Goal: Use online tool/utility: Utilize a website feature to perform a specific function

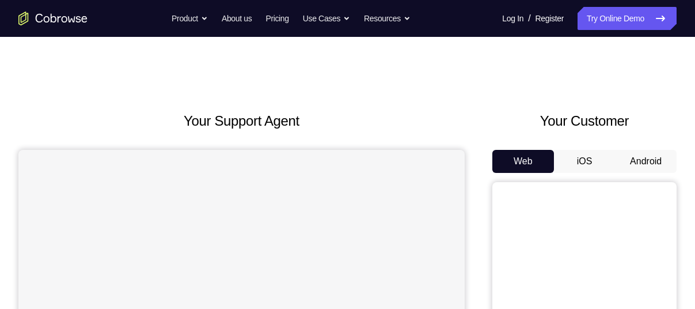
scroll to position [37, 0]
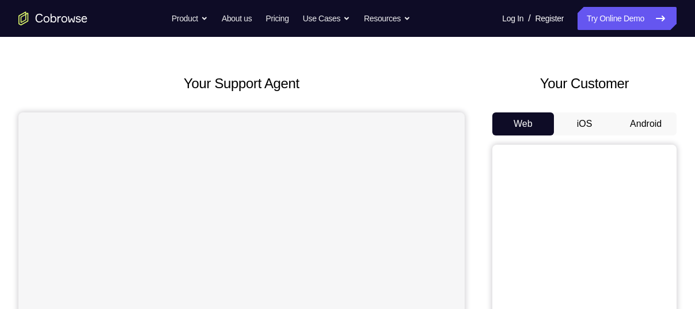
click at [648, 116] on button "Android" at bounding box center [646, 123] width 62 height 23
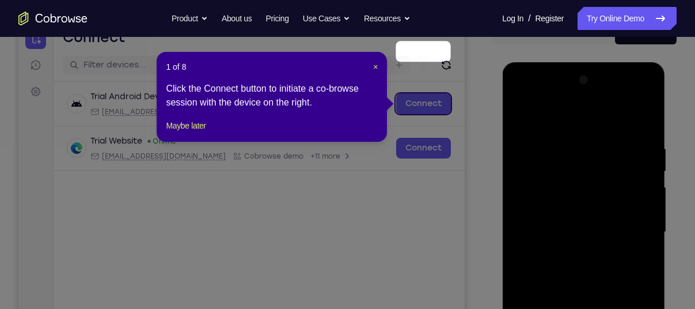
scroll to position [128, 0]
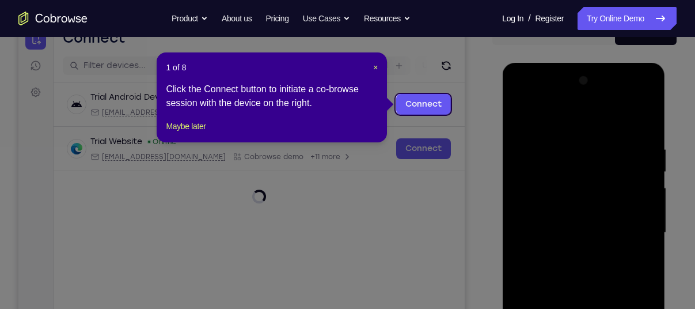
click at [371, 66] on header "1 of 8 ×" at bounding box center [272, 68] width 212 height 12
click at [376, 69] on span "×" at bounding box center [375, 67] width 5 height 9
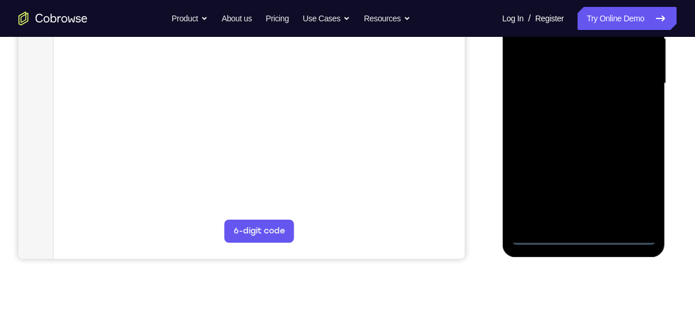
scroll to position [279, 0]
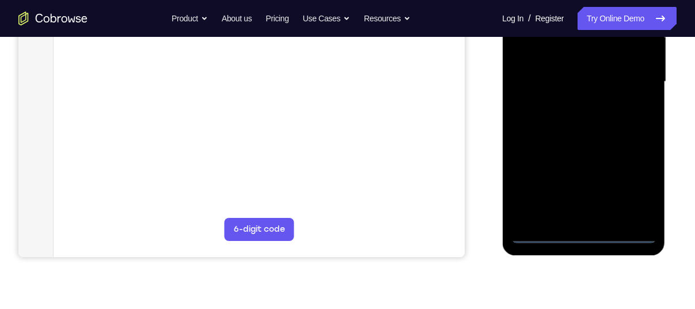
click at [587, 234] on div at bounding box center [583, 82] width 145 height 323
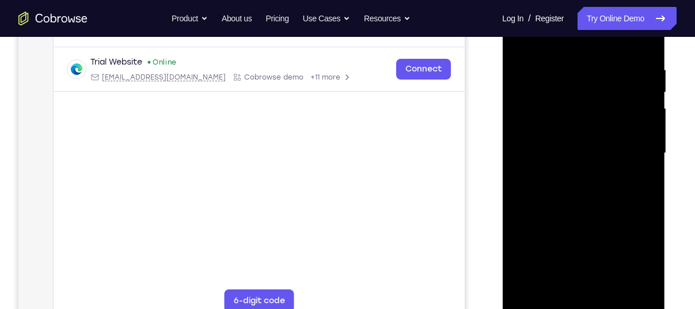
scroll to position [207, 0]
click at [642, 260] on div at bounding box center [583, 154] width 145 height 323
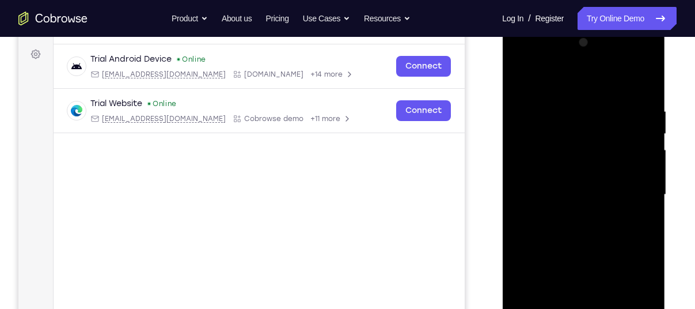
scroll to position [165, 0]
click at [548, 84] on div at bounding box center [583, 195] width 145 height 323
click at [628, 191] on div at bounding box center [583, 195] width 145 height 323
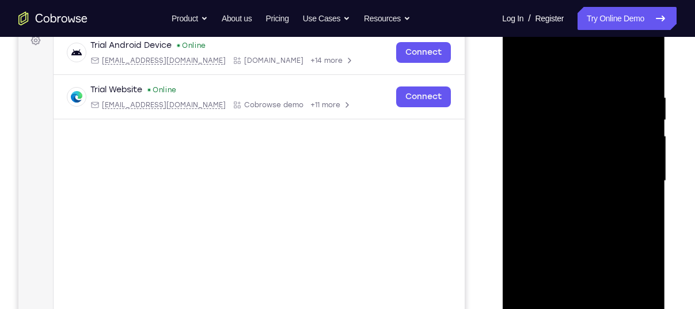
scroll to position [181, 0]
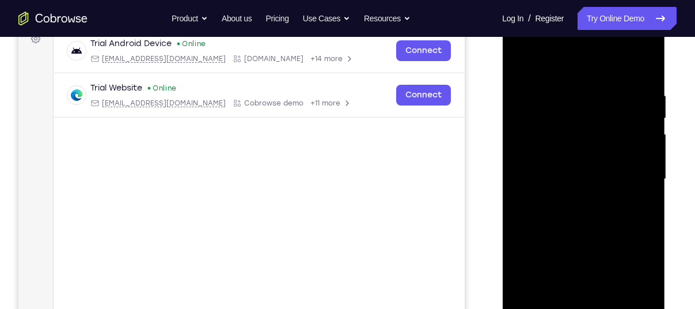
click at [572, 200] on div at bounding box center [583, 179] width 145 height 323
click at [591, 170] on div at bounding box center [583, 179] width 145 height 323
click at [543, 190] on div at bounding box center [583, 179] width 145 height 323
click at [537, 180] on div at bounding box center [583, 179] width 145 height 323
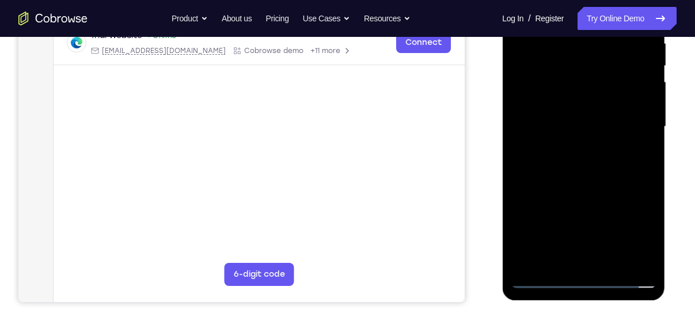
scroll to position [234, 0]
click at [569, 161] on div at bounding box center [583, 126] width 145 height 323
click at [569, 181] on div at bounding box center [583, 126] width 145 height 323
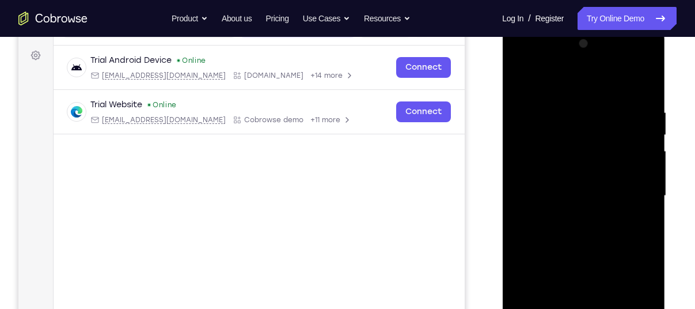
scroll to position [164, 0]
click at [536, 141] on div at bounding box center [583, 196] width 145 height 323
click at [588, 162] on div at bounding box center [583, 196] width 145 height 323
click at [562, 165] on div at bounding box center [583, 196] width 145 height 323
click at [565, 188] on div at bounding box center [583, 196] width 145 height 323
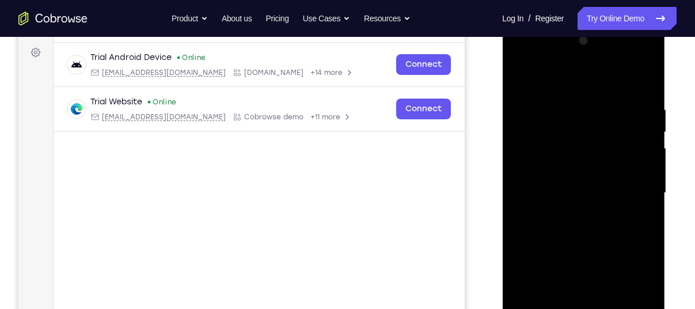
scroll to position [169, 0]
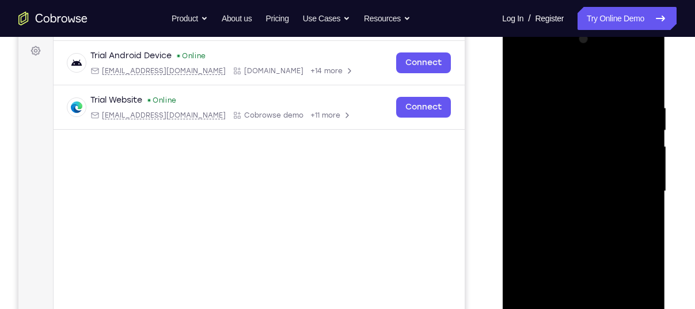
click at [575, 221] on div at bounding box center [583, 191] width 145 height 323
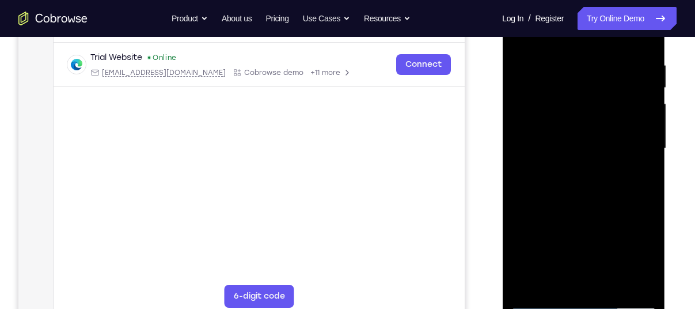
scroll to position [215, 0]
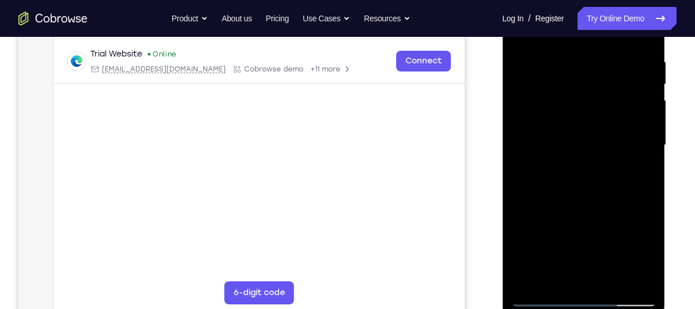
click at [619, 281] on div at bounding box center [583, 145] width 145 height 323
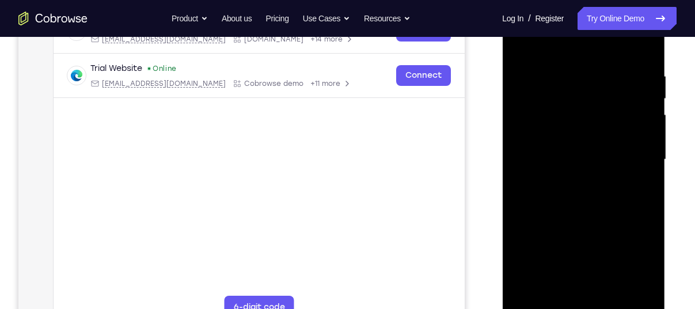
scroll to position [200, 0]
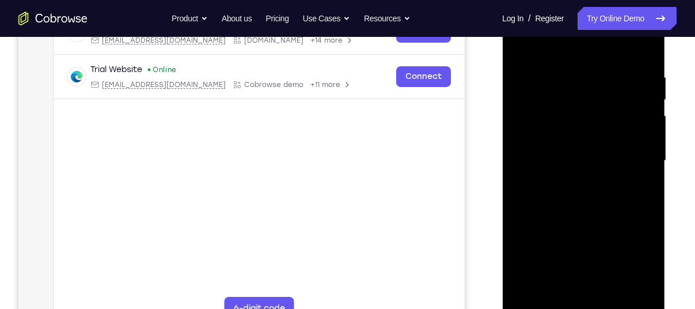
click at [538, 103] on div at bounding box center [583, 160] width 145 height 323
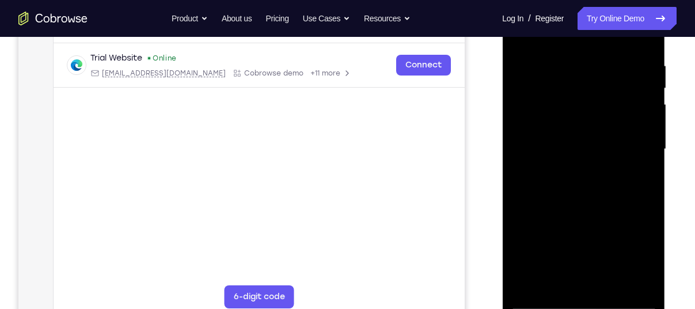
scroll to position [204, 0]
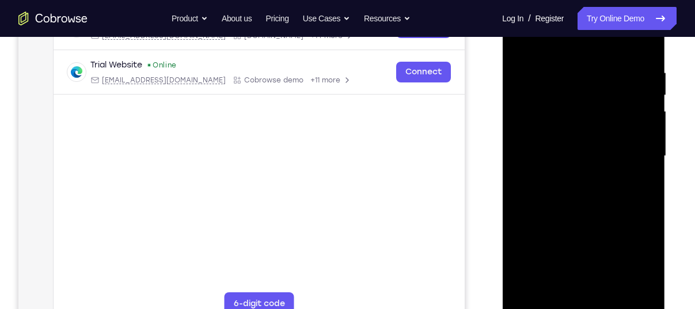
click at [543, 96] on div at bounding box center [583, 156] width 145 height 323
click at [603, 139] on div at bounding box center [583, 156] width 145 height 323
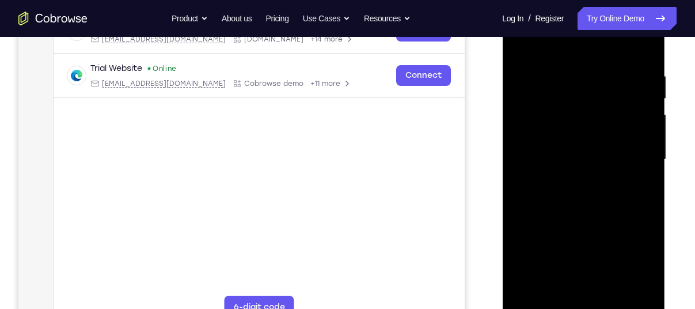
scroll to position [200, 0]
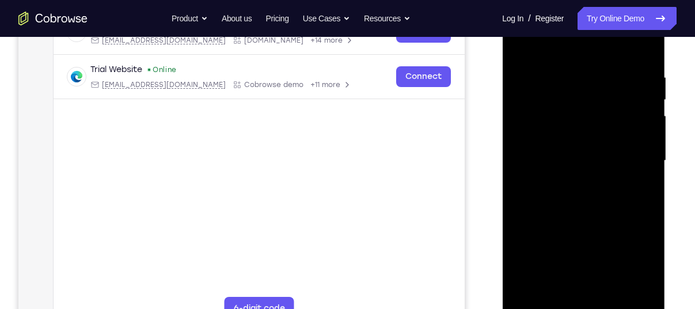
click at [563, 210] on div at bounding box center [583, 160] width 145 height 323
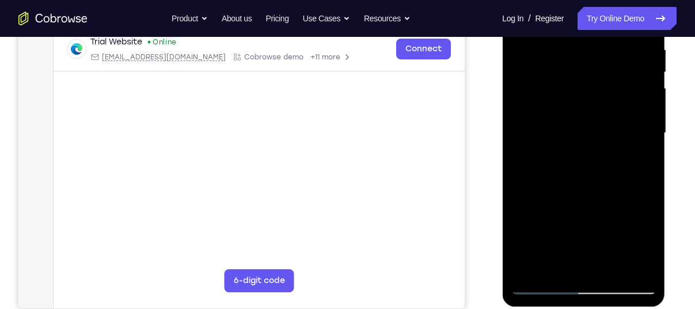
scroll to position [228, 0]
click at [649, 266] on div at bounding box center [583, 132] width 145 height 323
click at [610, 268] on div at bounding box center [583, 133] width 145 height 323
click at [575, 195] on div at bounding box center [583, 133] width 145 height 323
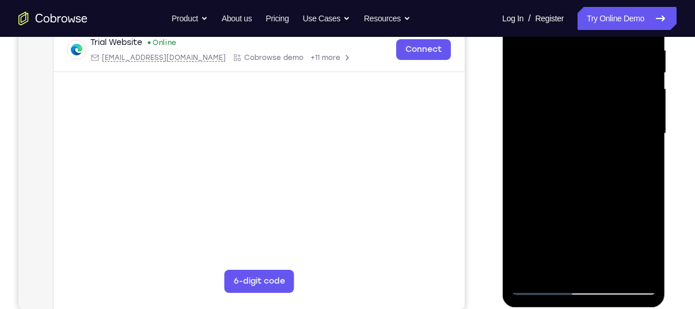
click at [638, 111] on div at bounding box center [583, 133] width 145 height 323
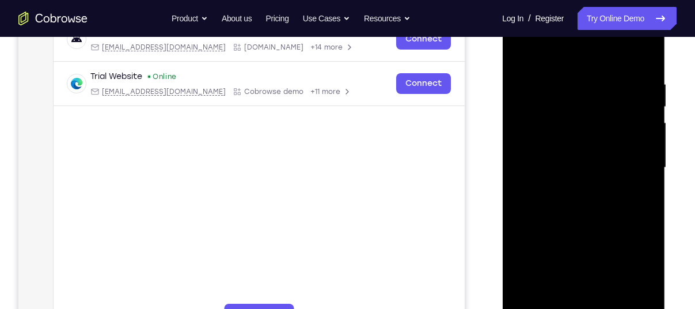
scroll to position [192, 0]
click at [522, 54] on div at bounding box center [583, 168] width 145 height 323
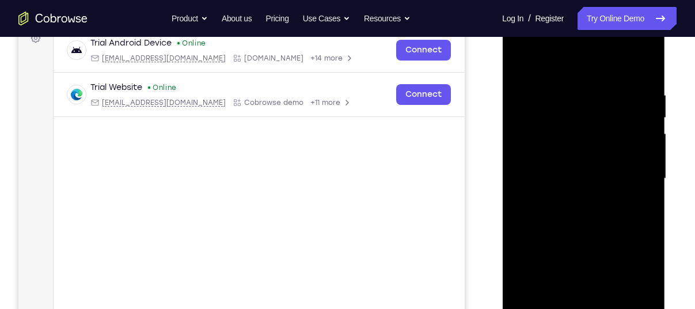
scroll to position [180, 0]
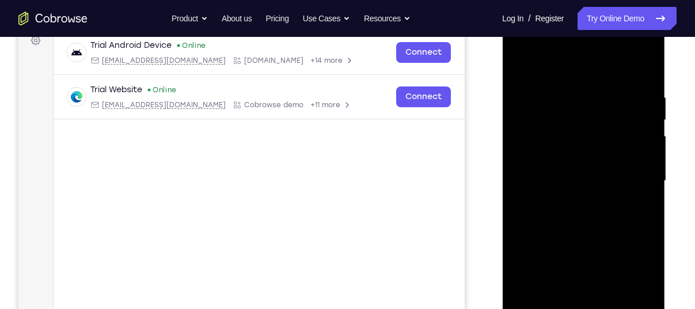
click at [647, 65] on div at bounding box center [583, 181] width 145 height 323
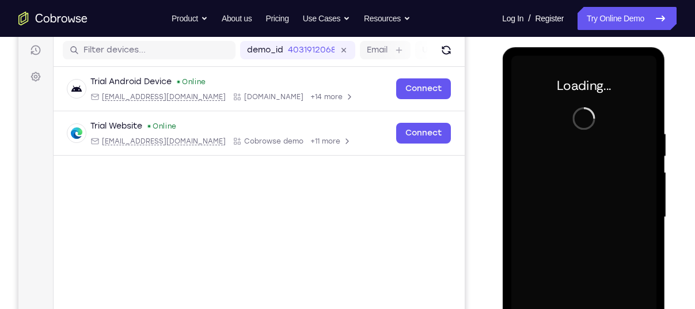
scroll to position [224, 0]
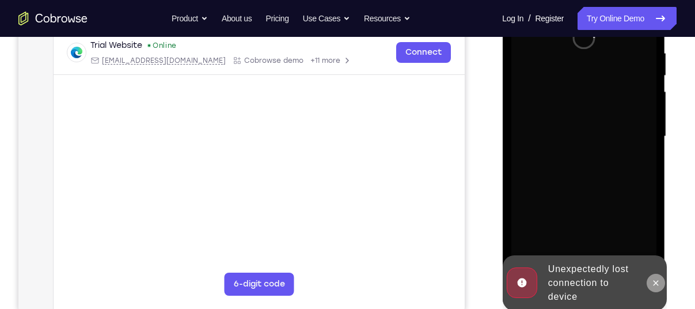
click at [662, 287] on button at bounding box center [655, 283] width 18 height 18
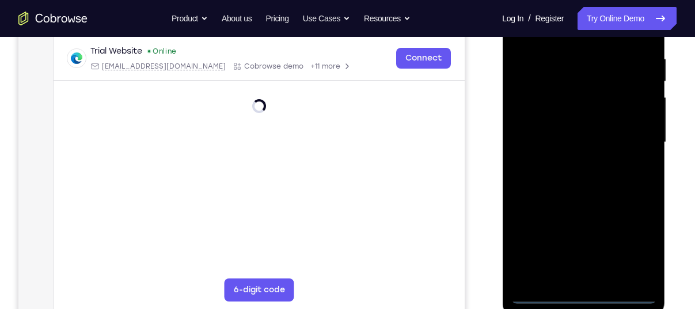
scroll to position [219, 0]
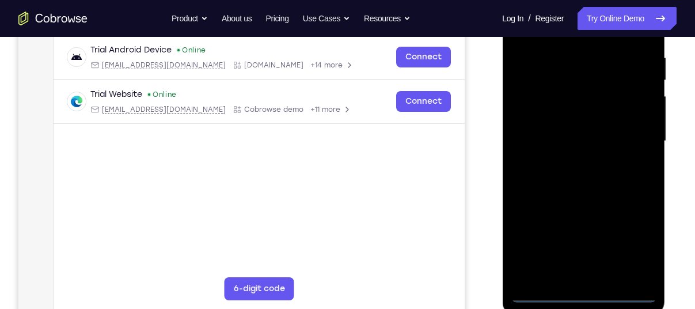
click at [584, 290] on div at bounding box center [583, 141] width 145 height 323
click at [633, 238] on div at bounding box center [583, 141] width 145 height 323
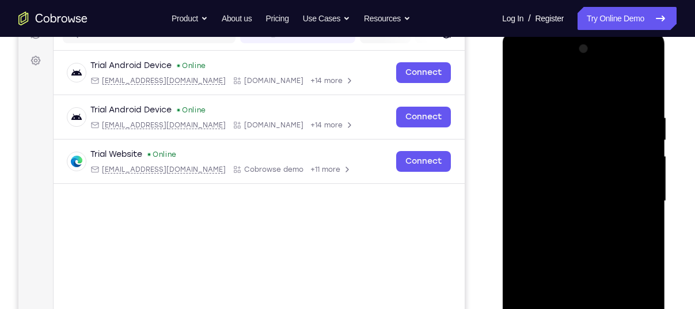
scroll to position [160, 0]
click at [565, 91] on div at bounding box center [583, 200] width 145 height 323
click at [628, 191] on div at bounding box center [583, 200] width 145 height 323
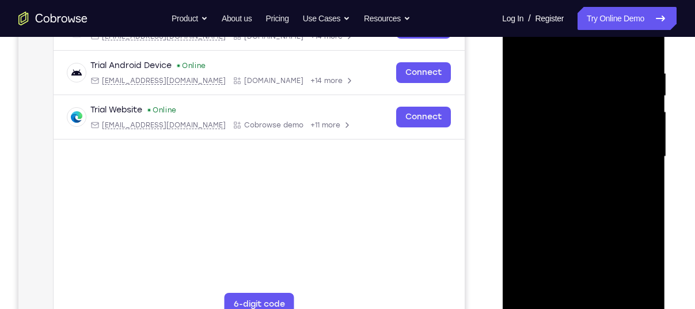
scroll to position [204, 0]
click at [571, 176] on div at bounding box center [583, 156] width 145 height 323
click at [565, 134] on div at bounding box center [583, 156] width 145 height 323
click at [562, 131] on div at bounding box center [583, 156] width 145 height 323
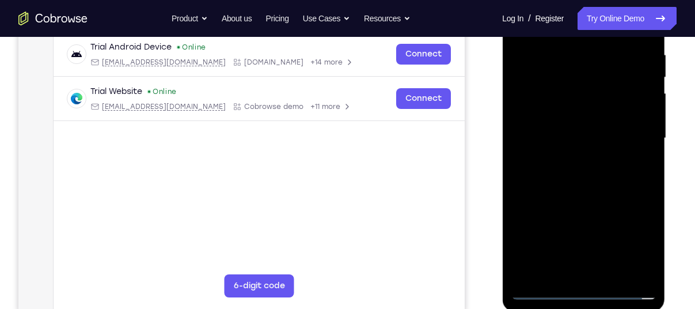
scroll to position [223, 0]
click at [643, 270] on div at bounding box center [583, 137] width 145 height 323
click at [647, 106] on div at bounding box center [583, 137] width 145 height 323
click at [643, 270] on div at bounding box center [583, 137] width 145 height 323
click at [599, 147] on div at bounding box center [583, 137] width 145 height 323
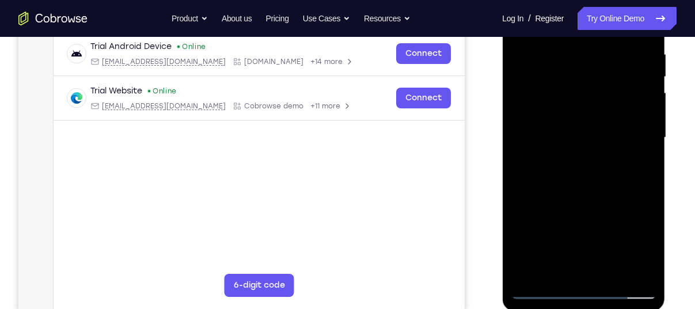
click at [570, 126] on div at bounding box center [583, 137] width 145 height 323
click at [572, 173] on div at bounding box center [583, 137] width 145 height 323
click at [570, 142] on div at bounding box center [583, 137] width 145 height 323
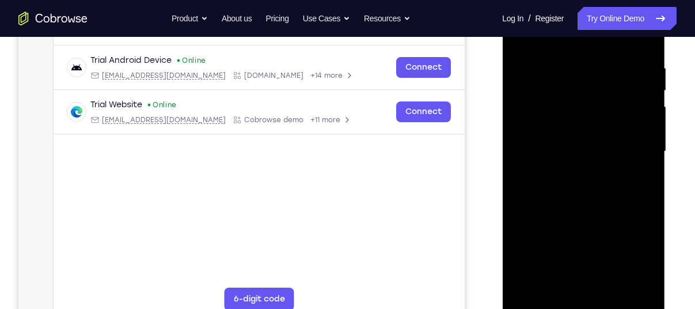
scroll to position [210, 0]
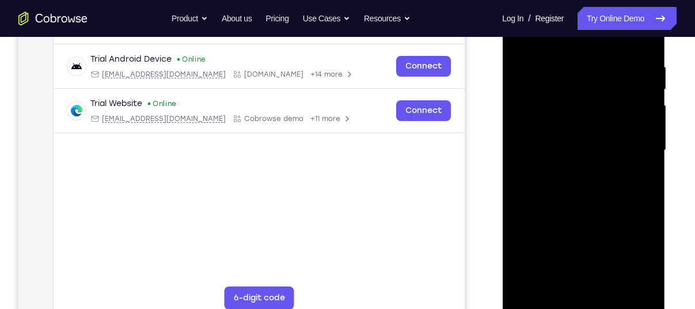
drag, startPoint x: 574, startPoint y: 181, endPoint x: 558, endPoint y: 46, distance: 135.7
click at [558, 46] on div at bounding box center [583, 150] width 145 height 323
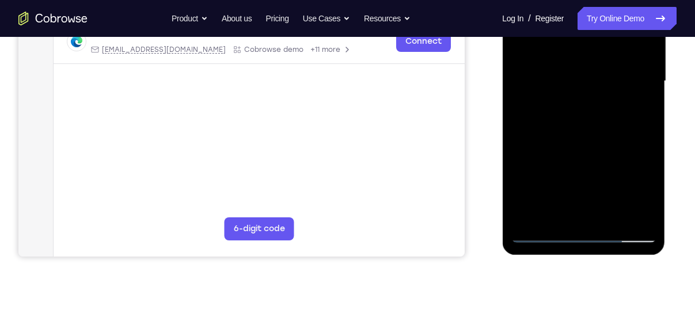
scroll to position [279, 0]
drag, startPoint x: 556, startPoint y: 194, endPoint x: 546, endPoint y: 78, distance: 116.8
click at [546, 78] on div at bounding box center [583, 82] width 145 height 323
drag, startPoint x: 531, startPoint y: 173, endPoint x: 526, endPoint y: 97, distance: 75.6
click at [526, 97] on div at bounding box center [583, 82] width 145 height 323
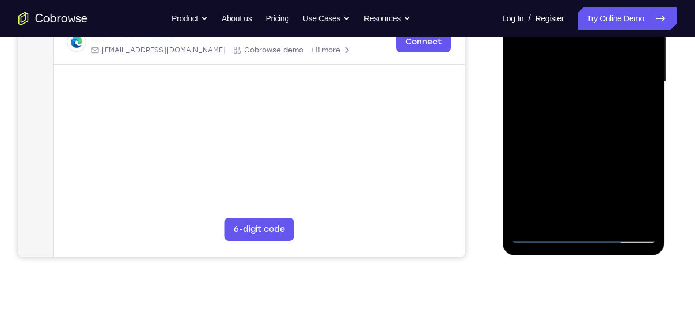
scroll to position [356, 0]
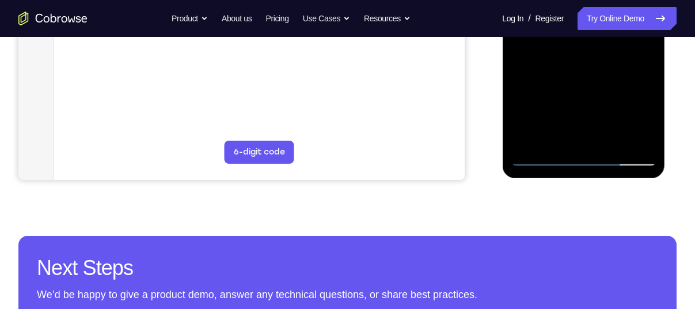
click at [541, 155] on div at bounding box center [583, 4] width 145 height 323
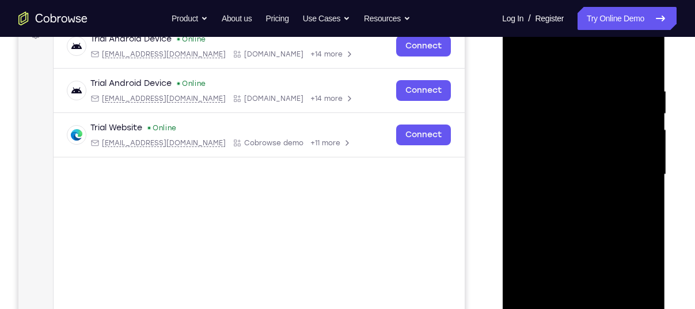
scroll to position [210, 0]
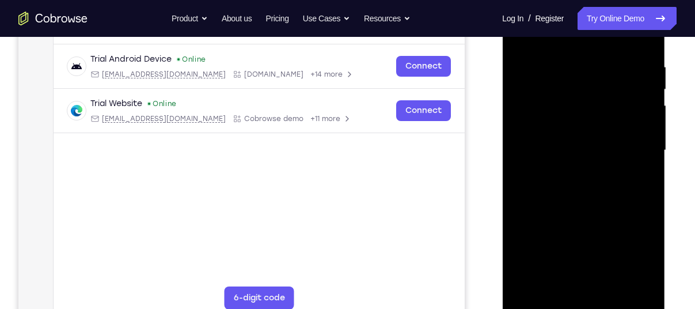
click at [536, 298] on div at bounding box center [583, 150] width 145 height 323
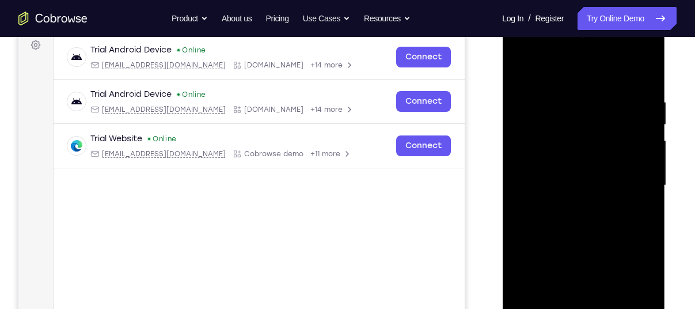
scroll to position [169, 0]
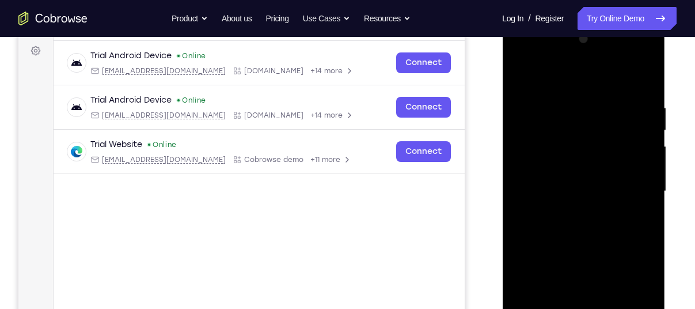
click at [518, 58] on div at bounding box center [583, 191] width 145 height 323
click at [532, 160] on div at bounding box center [583, 191] width 145 height 323
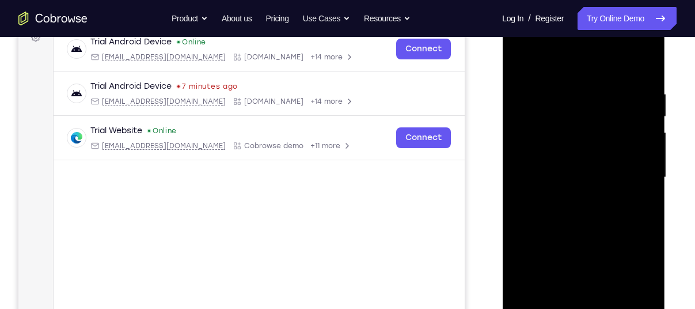
scroll to position [168, 0]
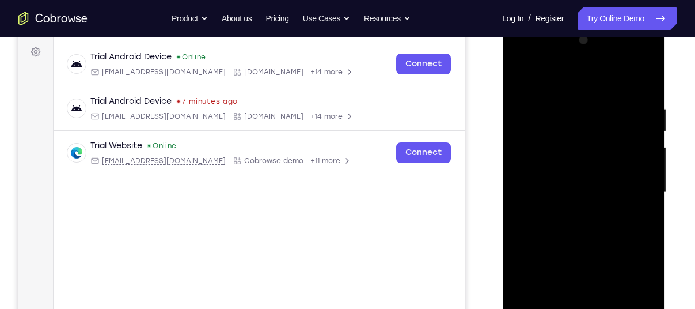
drag, startPoint x: 543, startPoint y: 109, endPoint x: 590, endPoint y: 52, distance: 74.0
click at [590, 52] on div at bounding box center [583, 192] width 145 height 323
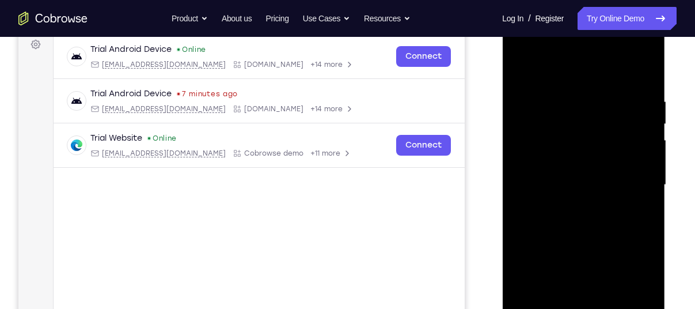
scroll to position [177, 0]
click at [563, 70] on div at bounding box center [583, 183] width 145 height 323
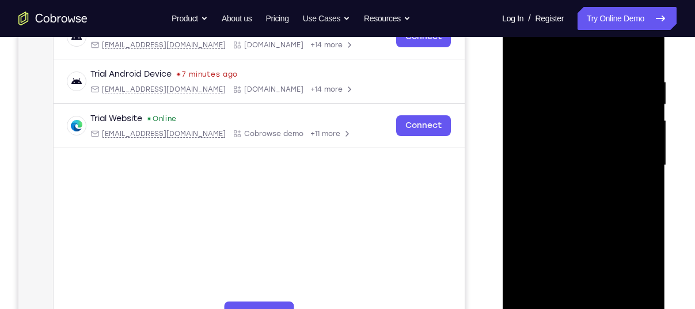
scroll to position [198, 0]
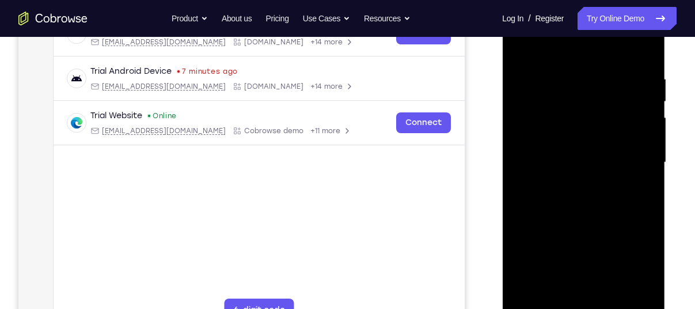
click at [590, 146] on div at bounding box center [583, 162] width 145 height 323
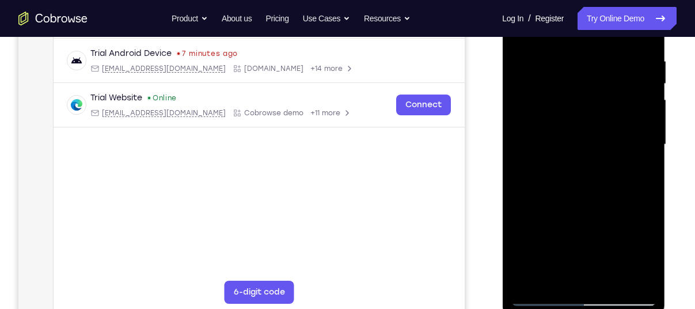
scroll to position [217, 0]
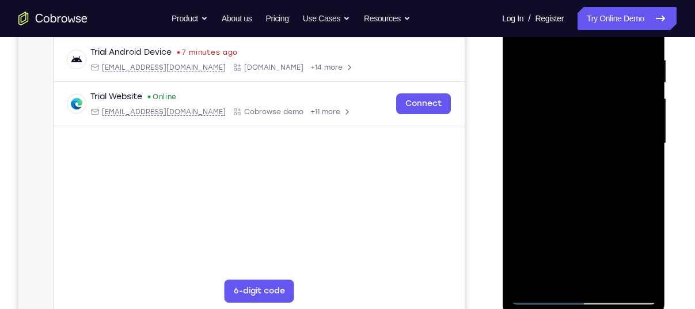
click at [586, 145] on div at bounding box center [583, 143] width 145 height 323
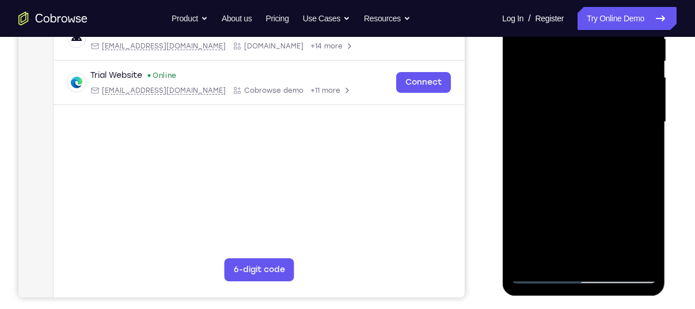
scroll to position [239, 0]
click at [644, 252] on div at bounding box center [583, 121] width 145 height 323
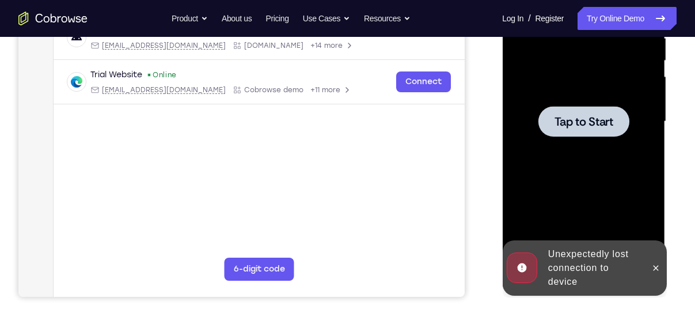
click at [595, 130] on div at bounding box center [583, 121] width 91 height 31
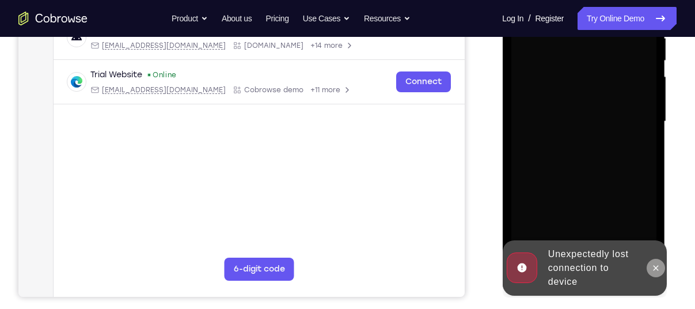
click at [662, 265] on button at bounding box center [655, 268] width 18 height 18
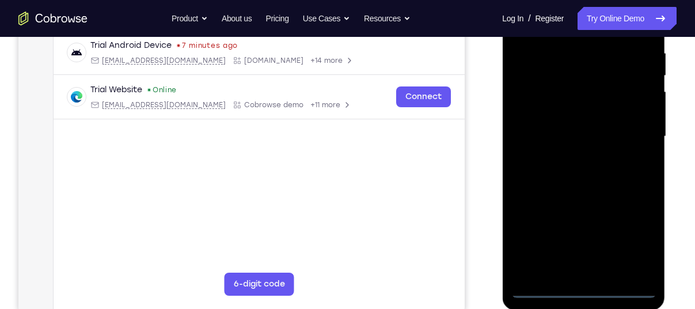
scroll to position [225, 0]
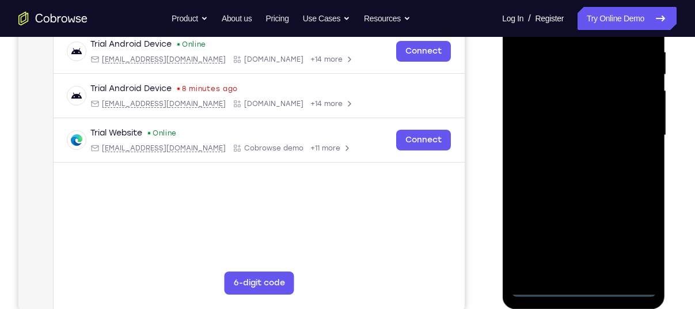
click at [582, 283] on div at bounding box center [583, 135] width 145 height 323
click at [583, 288] on div at bounding box center [583, 135] width 145 height 323
click at [634, 247] on div at bounding box center [583, 135] width 145 height 323
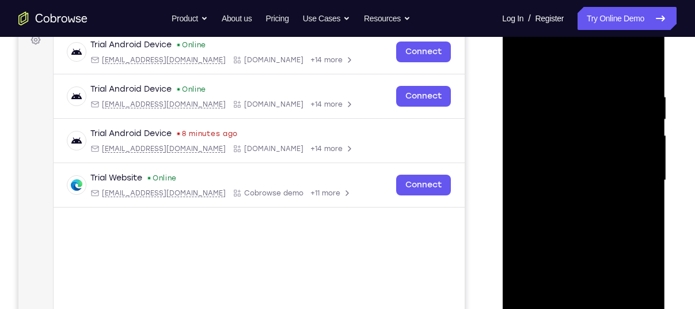
scroll to position [165, 0]
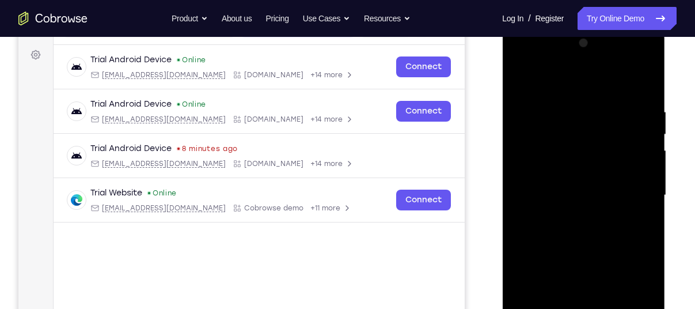
click at [546, 81] on div at bounding box center [583, 195] width 145 height 323
click at [635, 195] on div at bounding box center [583, 195] width 145 height 323
click at [573, 217] on div at bounding box center [583, 195] width 145 height 323
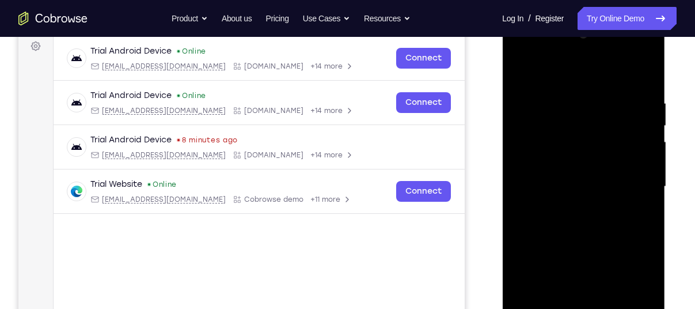
scroll to position [176, 0]
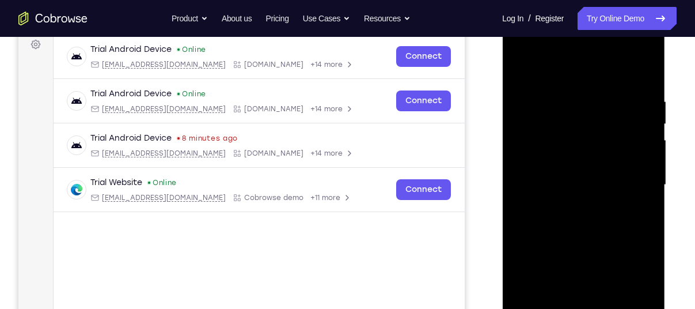
click at [517, 170] on div at bounding box center [583, 185] width 145 height 323
click at [540, 139] on div at bounding box center [583, 185] width 145 height 323
click at [542, 157] on div at bounding box center [583, 185] width 145 height 323
click at [544, 195] on div at bounding box center [583, 185] width 145 height 323
click at [532, 182] on div at bounding box center [583, 185] width 145 height 323
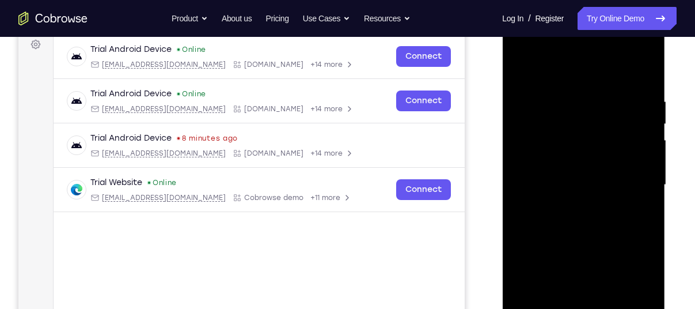
scroll to position [203, 0]
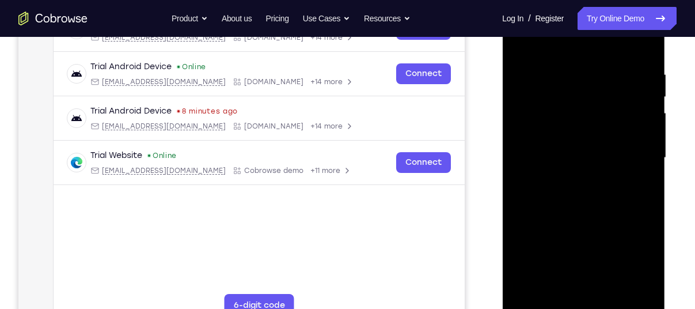
click at [586, 193] on div at bounding box center [583, 158] width 145 height 323
click at [581, 189] on div at bounding box center [583, 158] width 145 height 323
click at [564, 188] on div at bounding box center [583, 158] width 145 height 323
click at [582, 189] on div at bounding box center [583, 158] width 145 height 323
click at [574, 185] on div at bounding box center [583, 158] width 145 height 323
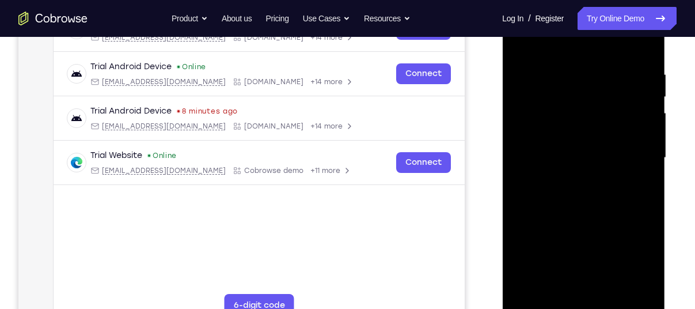
click at [562, 175] on div at bounding box center [583, 158] width 145 height 323
click at [555, 161] on div at bounding box center [583, 158] width 145 height 323
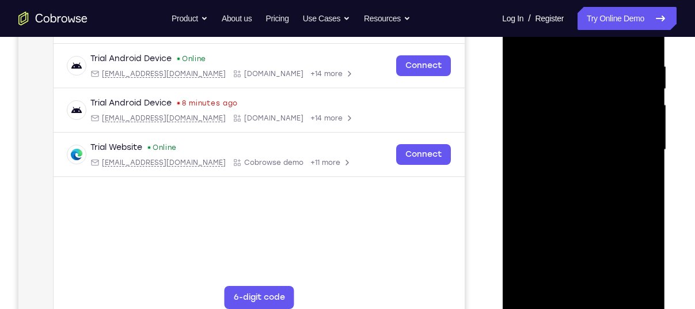
scroll to position [211, 0]
click at [586, 183] on div at bounding box center [583, 149] width 145 height 323
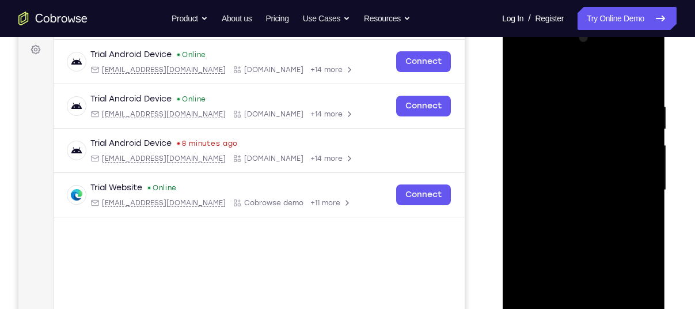
click at [551, 59] on div at bounding box center [583, 190] width 145 height 323
click at [551, 54] on div at bounding box center [583, 190] width 145 height 323
click at [593, 75] on div at bounding box center [583, 190] width 145 height 323
click at [562, 174] on div at bounding box center [583, 190] width 145 height 323
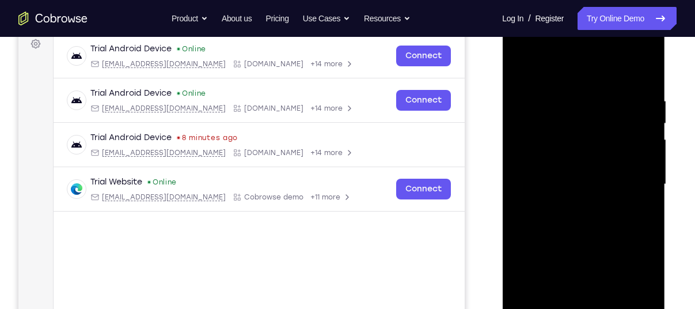
click at [557, 188] on div at bounding box center [583, 184] width 145 height 323
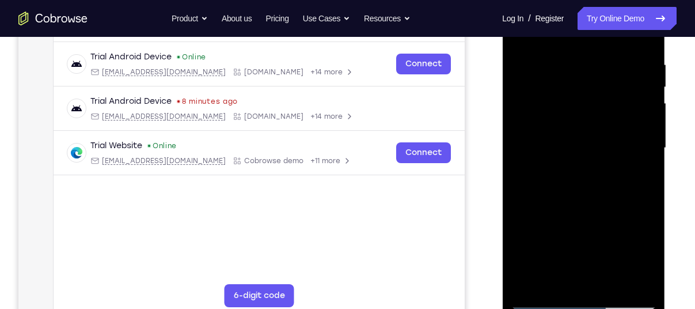
click at [644, 282] on div at bounding box center [583, 148] width 145 height 323
drag, startPoint x: 616, startPoint y: 104, endPoint x: 610, endPoint y: 60, distance: 44.2
click at [610, 60] on div at bounding box center [583, 147] width 145 height 323
click at [623, 126] on div at bounding box center [583, 147] width 145 height 323
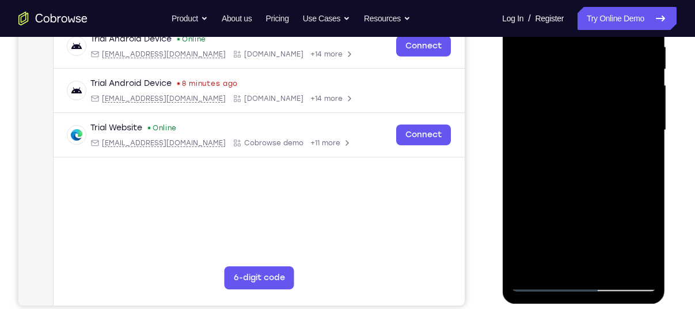
scroll to position [233, 0]
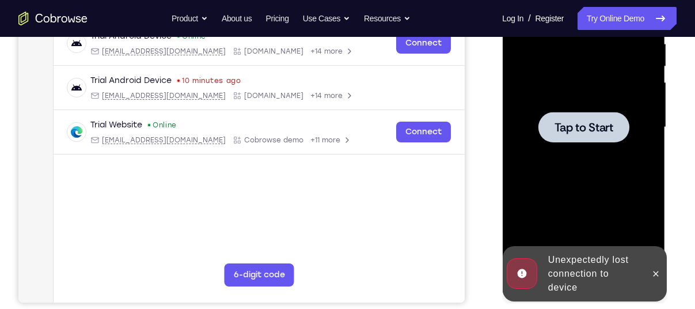
click at [570, 122] on span "Tap to Start" at bounding box center [583, 128] width 59 height 12
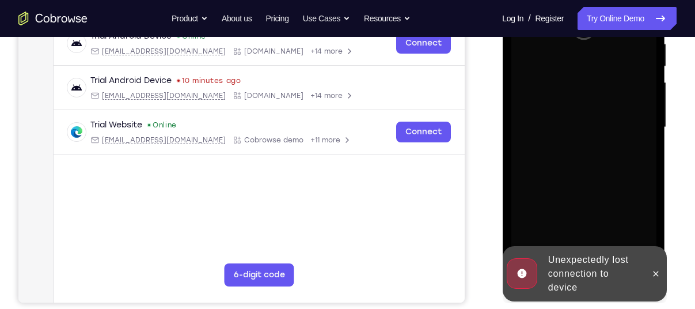
click at [651, 282] on div at bounding box center [655, 273] width 18 height 55
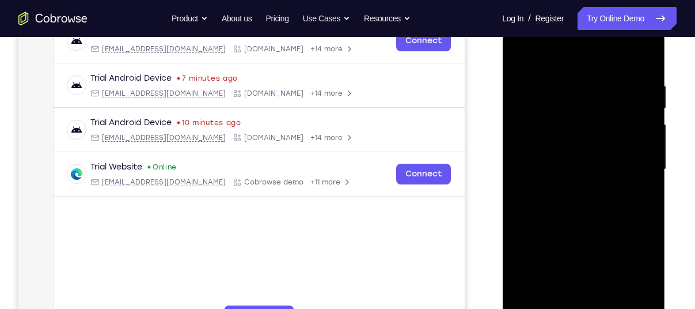
scroll to position [222, 0]
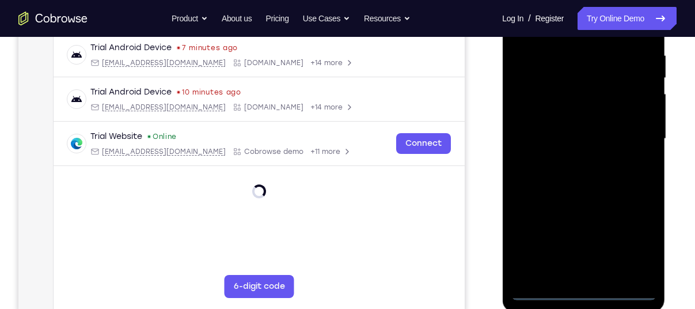
click at [583, 290] on div at bounding box center [583, 139] width 145 height 323
click at [627, 238] on div at bounding box center [583, 139] width 145 height 323
click at [634, 234] on div at bounding box center [583, 139] width 145 height 323
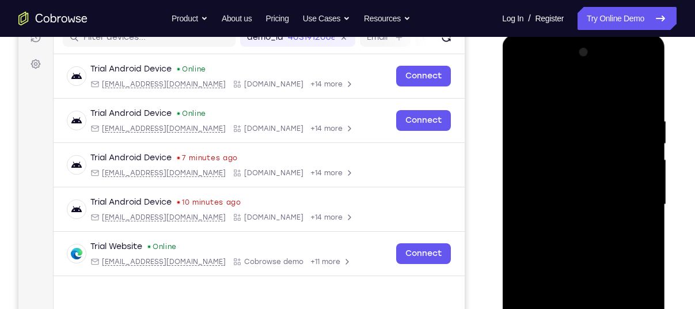
scroll to position [164, 0]
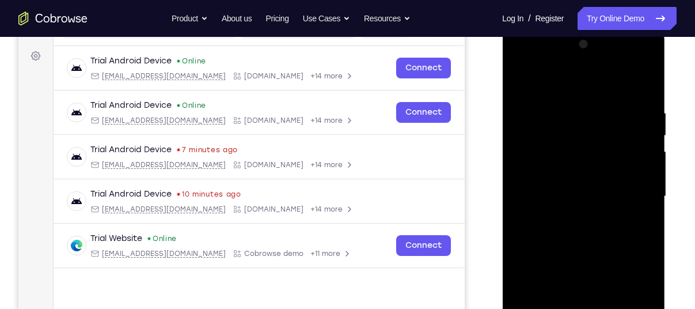
click at [556, 73] on div at bounding box center [583, 196] width 145 height 323
click at [556, 128] on div at bounding box center [583, 196] width 145 height 323
click at [562, 83] on div at bounding box center [583, 196] width 145 height 323
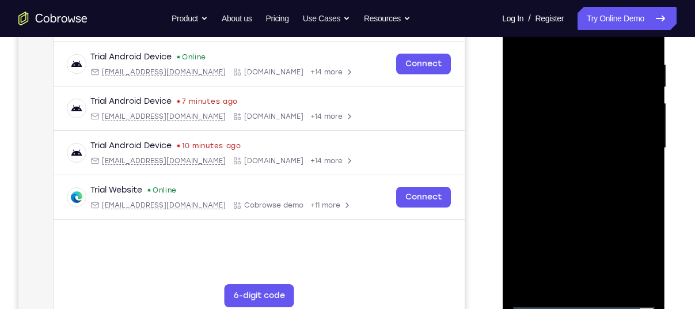
scroll to position [178, 0]
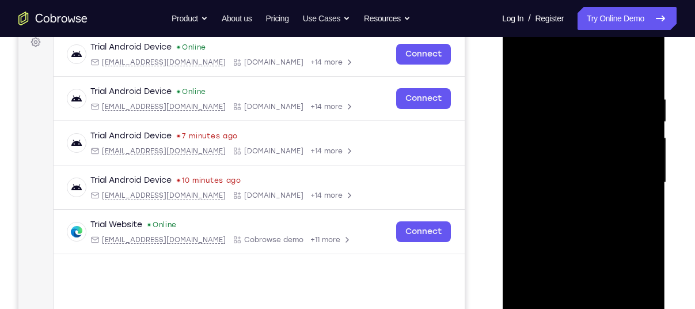
click at [633, 48] on div at bounding box center [583, 182] width 145 height 323
click at [566, 66] on div at bounding box center [583, 182] width 145 height 323
click at [624, 126] on div at bounding box center [583, 182] width 145 height 323
click at [573, 202] on div at bounding box center [583, 182] width 145 height 323
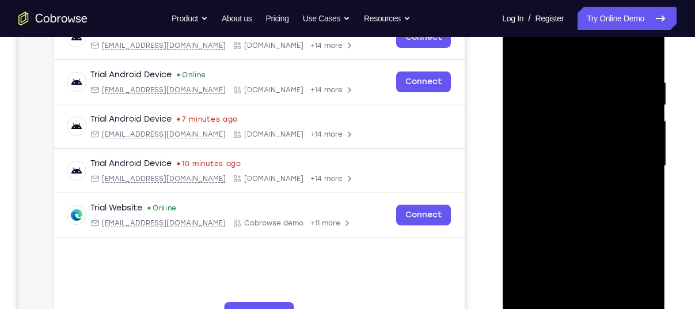
scroll to position [195, 0]
click at [549, 155] on div at bounding box center [583, 165] width 145 height 323
click at [551, 176] on div at bounding box center [583, 165] width 145 height 323
click at [548, 162] on div at bounding box center [583, 165] width 145 height 323
click at [568, 200] on div at bounding box center [583, 165] width 145 height 323
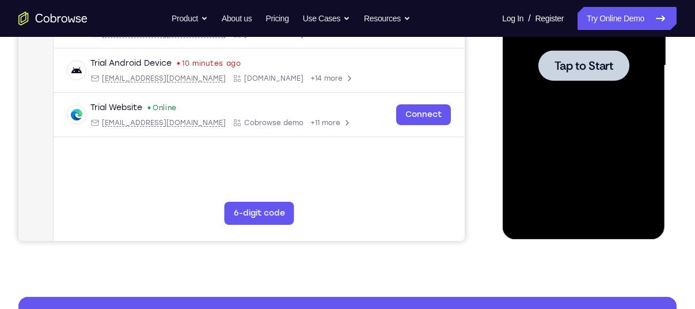
scroll to position [300, 0]
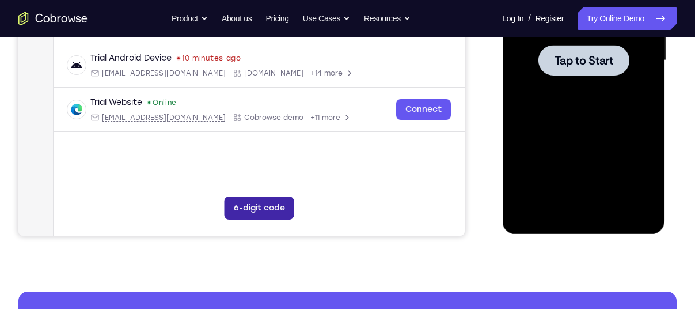
click at [279, 202] on button "6-digit code" at bounding box center [260, 207] width 70 height 23
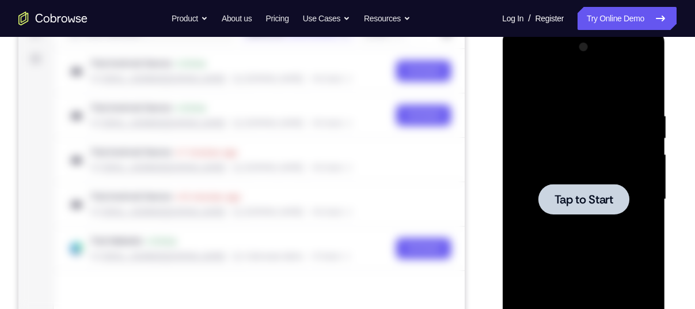
scroll to position [162, 0]
click at [319, 120] on div at bounding box center [241, 181] width 446 height 386
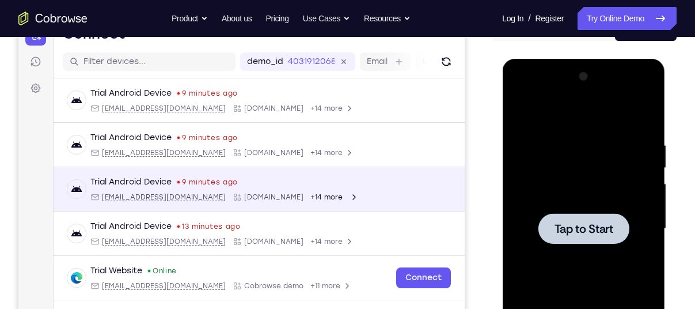
scroll to position [134, 0]
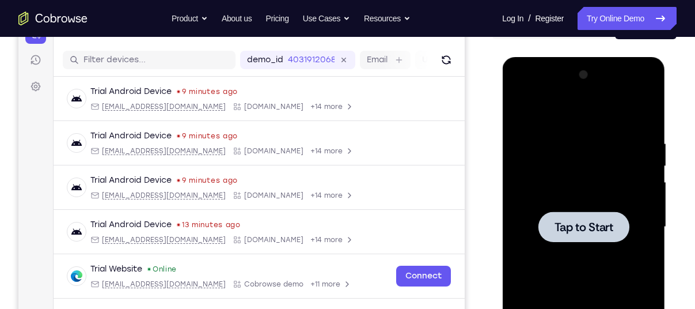
click at [268, 69] on div "demo_id 4031912068 4031912068 Email User ID Device ID Device name" at bounding box center [259, 60] width 411 height 33
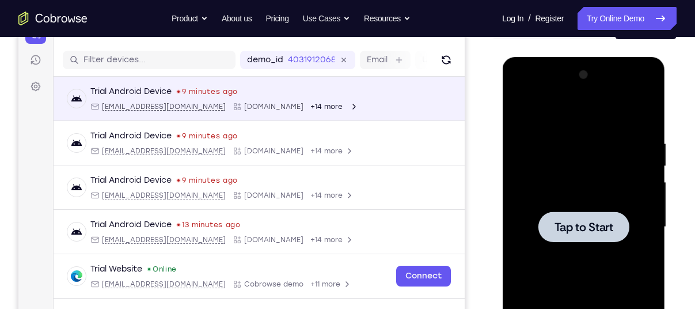
click at [322, 94] on div "Trial Android Device 9 minutes ago [EMAIL_ADDRESS][DOMAIN_NAME] [DOMAIN_NAME] +…" at bounding box center [259, 98] width 384 height 25
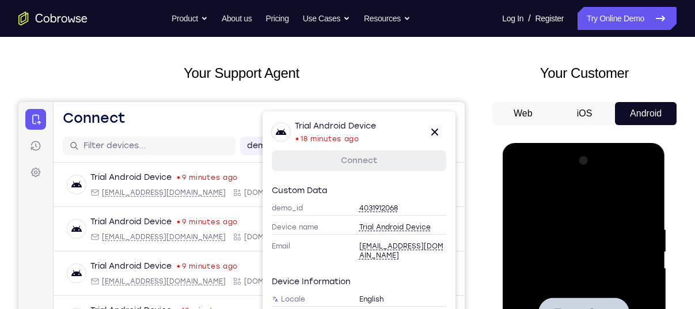
scroll to position [0, 0]
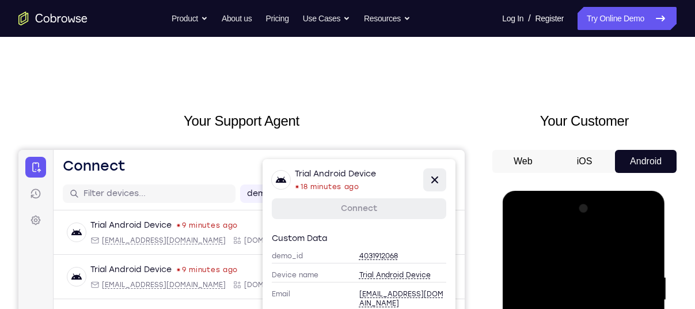
click at [435, 180] on icon at bounding box center [434, 179] width 7 height 7
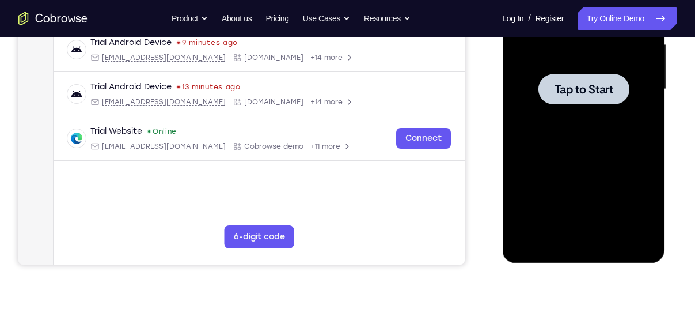
scroll to position [279, 0]
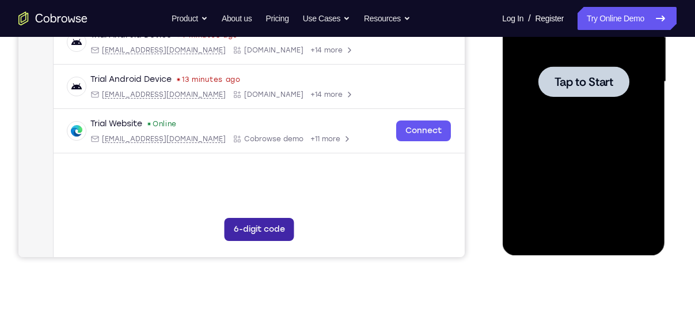
click at [268, 221] on button "6-digit code" at bounding box center [260, 229] width 70 height 23
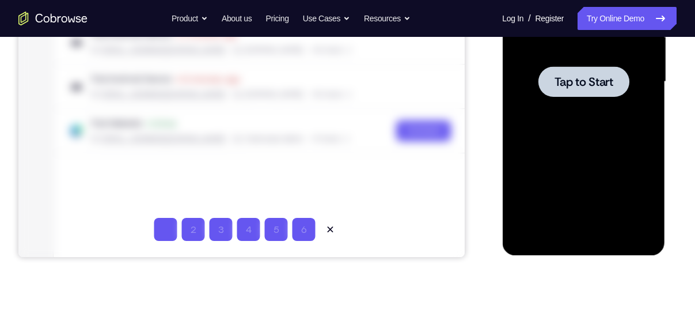
type input "1"
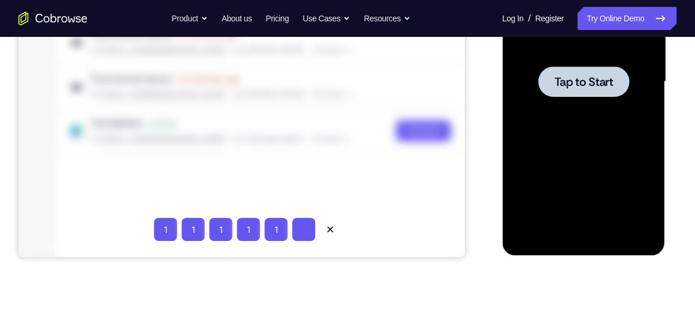
type input "1"
click at [335, 234] on icon at bounding box center [331, 229] width 12 height 12
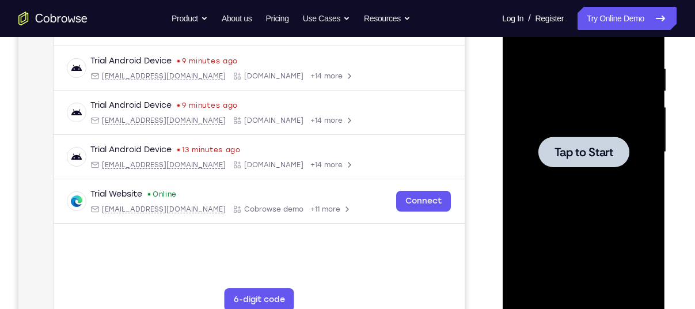
scroll to position [209, 0]
